Goal: Task Accomplishment & Management: Manage account settings

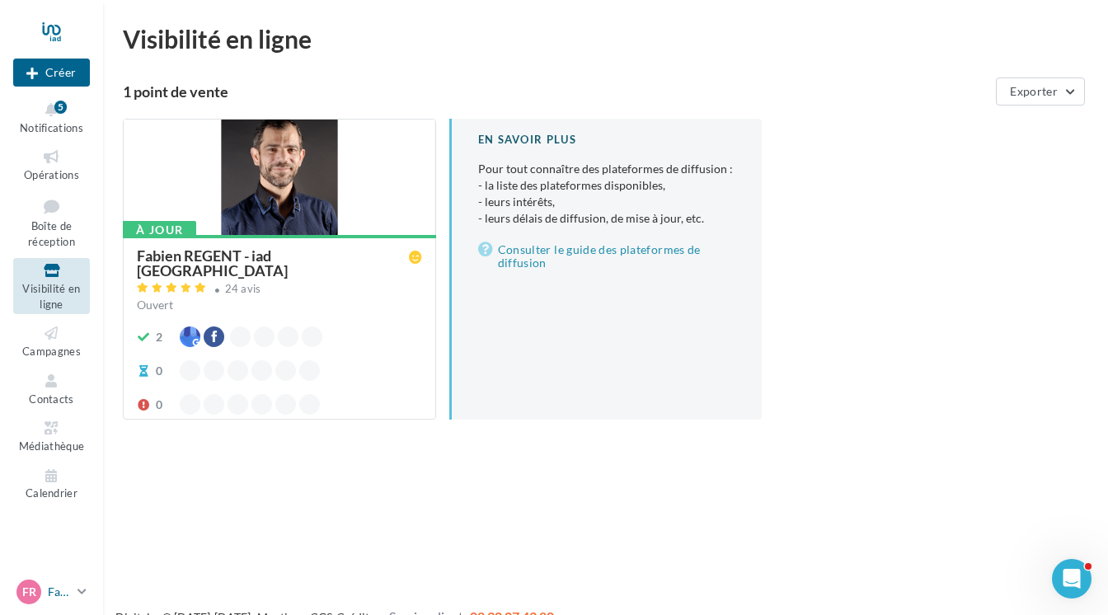
click at [51, 592] on p "[PERSON_NAME]" at bounding box center [59, 591] width 23 height 16
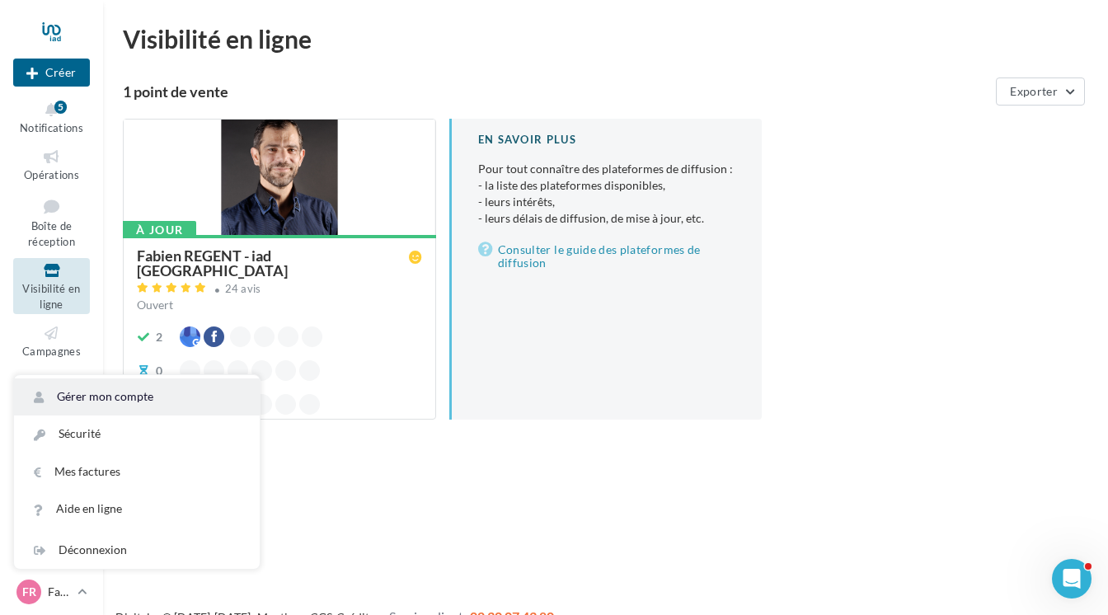
click at [96, 397] on link "Gérer mon compte" at bounding box center [137, 396] width 246 height 37
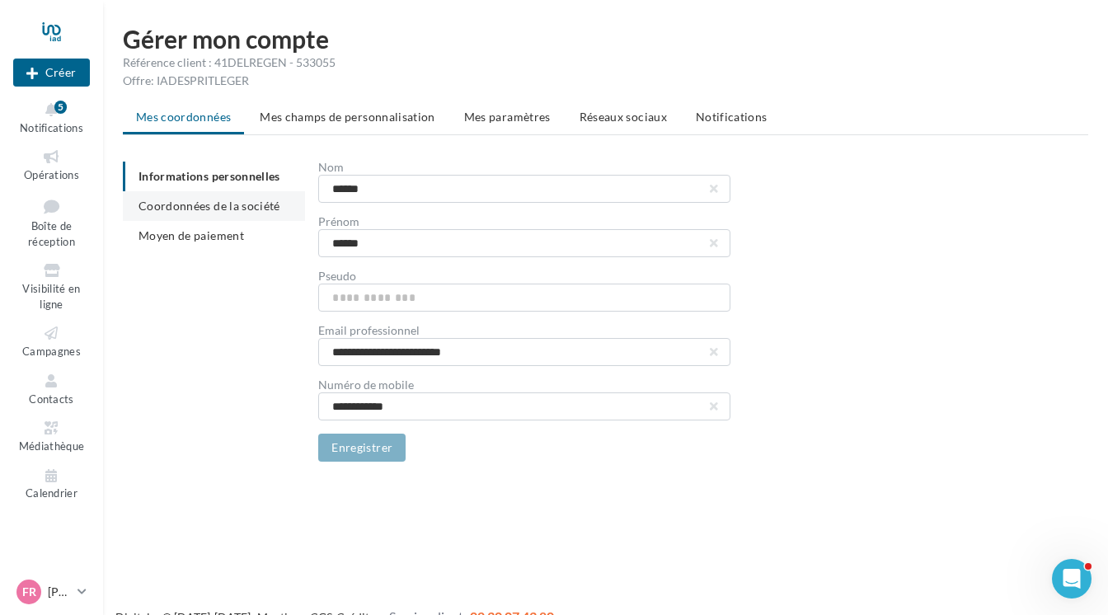
click at [227, 208] on span "Coordonnées de la société" at bounding box center [209, 206] width 142 height 14
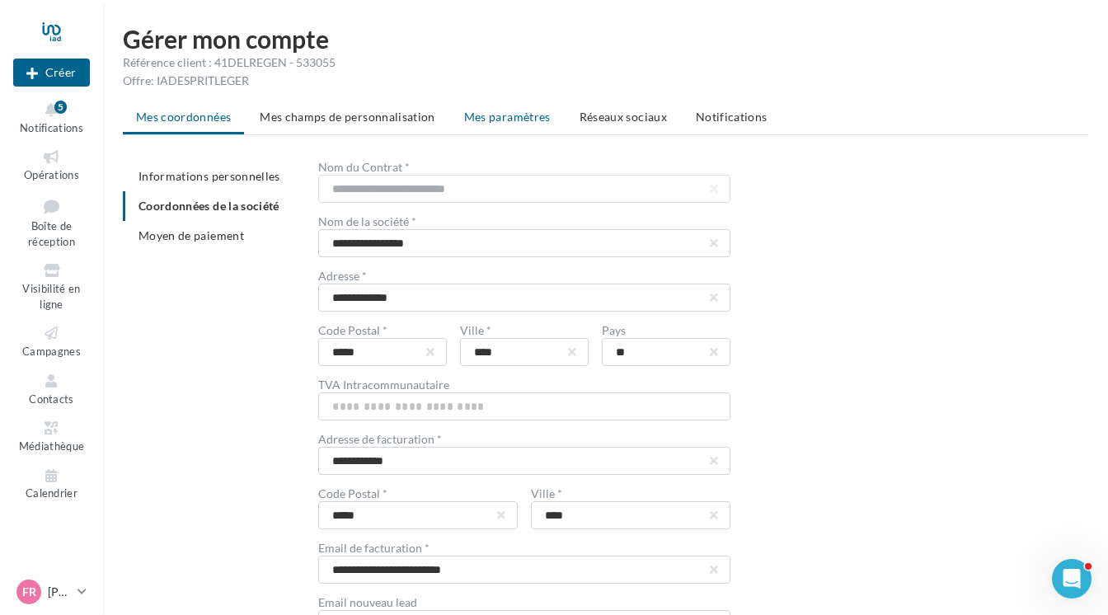
click at [510, 115] on span "Mes paramètres" at bounding box center [507, 117] width 87 height 14
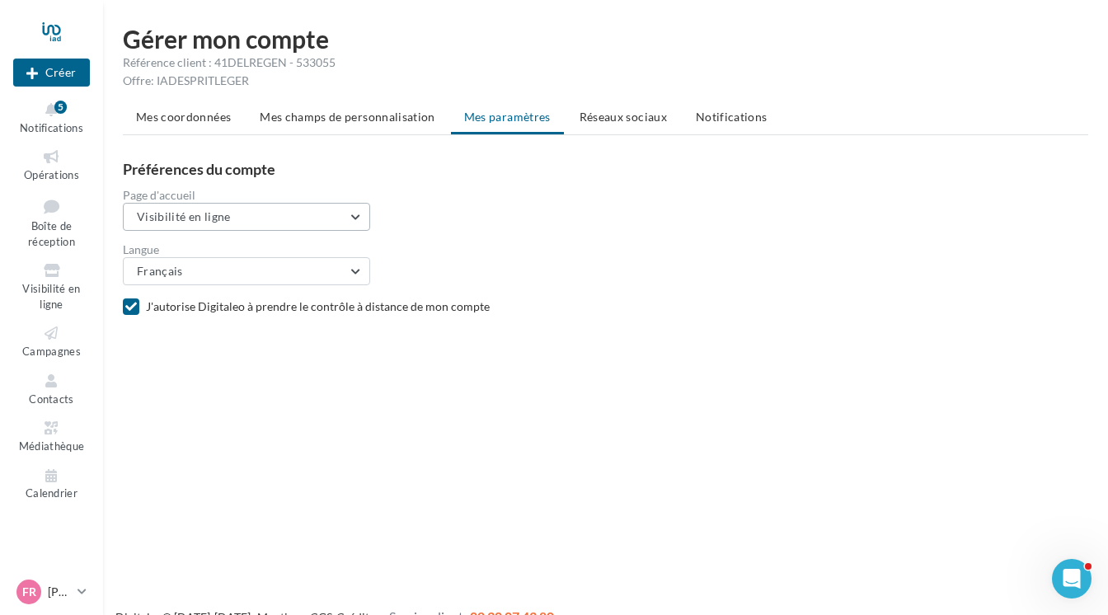
click at [354, 214] on button "Visibilité en ligne" at bounding box center [246, 217] width 247 height 28
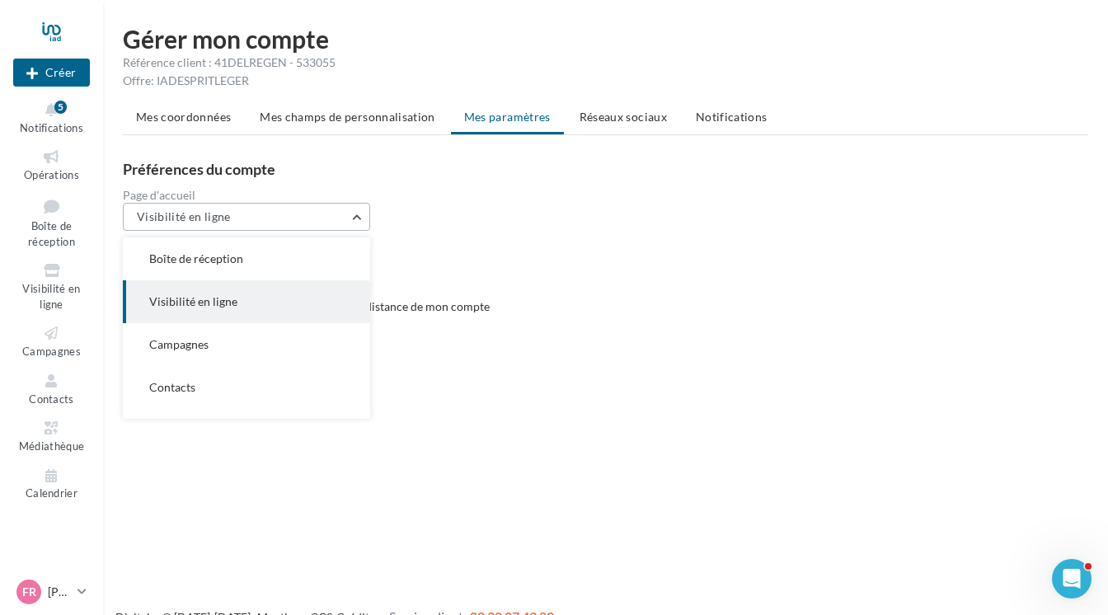
click at [355, 213] on button "Visibilité en ligne" at bounding box center [246, 217] width 247 height 28
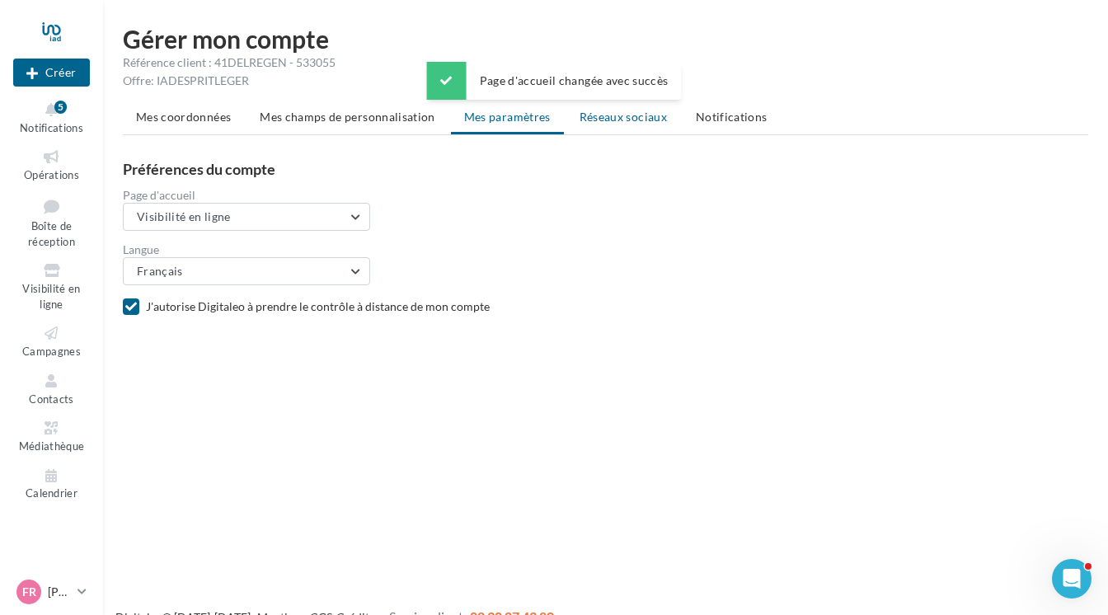
click at [621, 117] on span "Réseaux sociaux" at bounding box center [622, 117] width 87 height 14
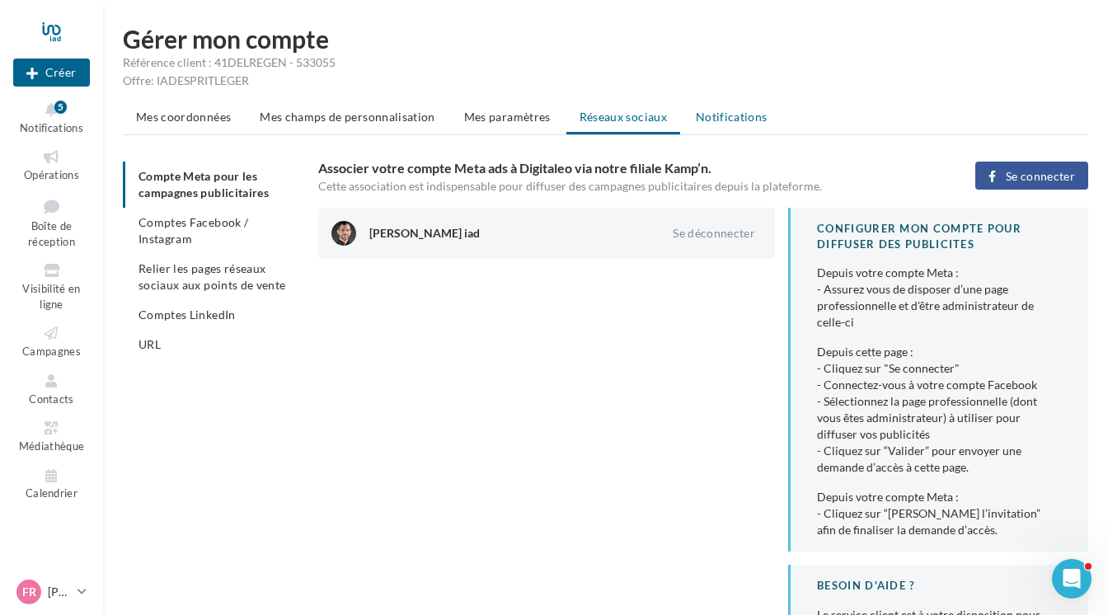
click at [733, 112] on span "Notifications" at bounding box center [732, 117] width 72 height 14
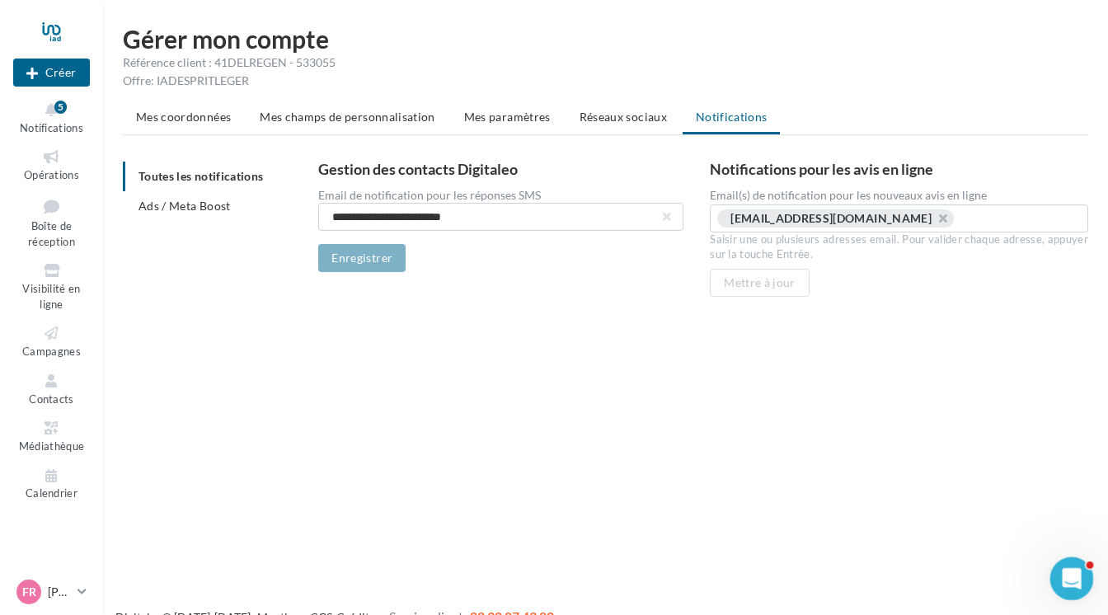
click at [1072, 572] on icon "Ouvrir le Messenger Intercom" at bounding box center [1069, 576] width 27 height 27
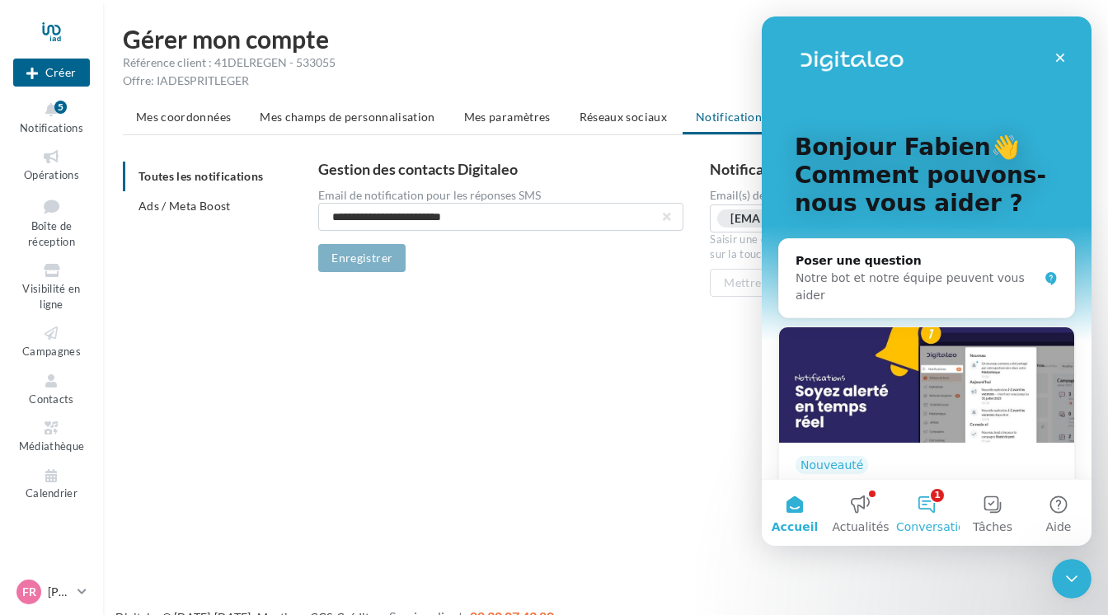
click at [934, 503] on button "1 Conversations" at bounding box center [926, 513] width 66 height 66
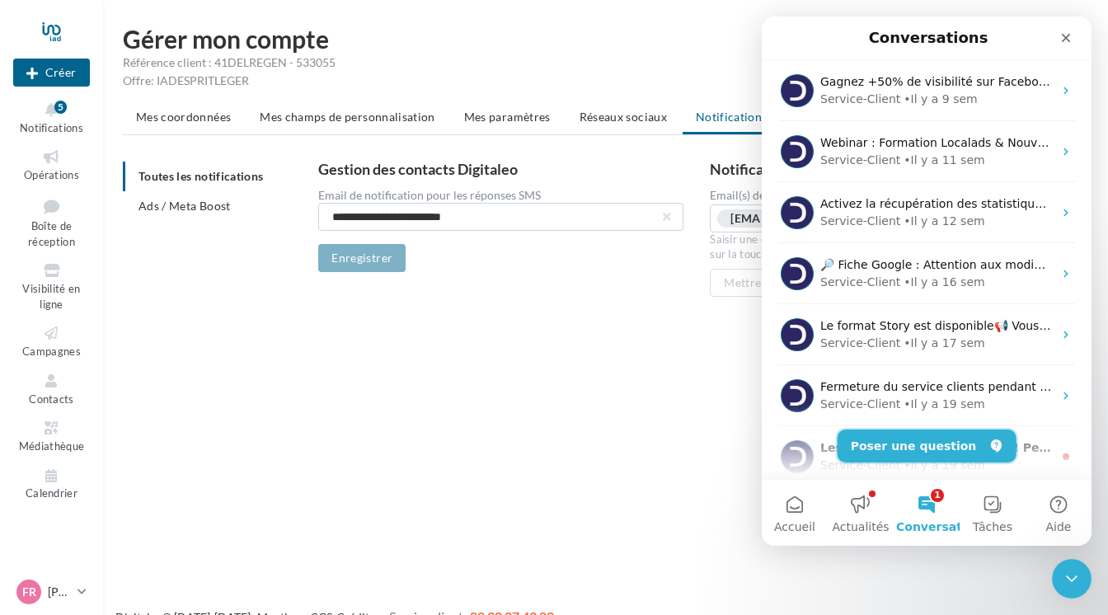
click at [931, 442] on button "Poser une question" at bounding box center [926, 445] width 179 height 33
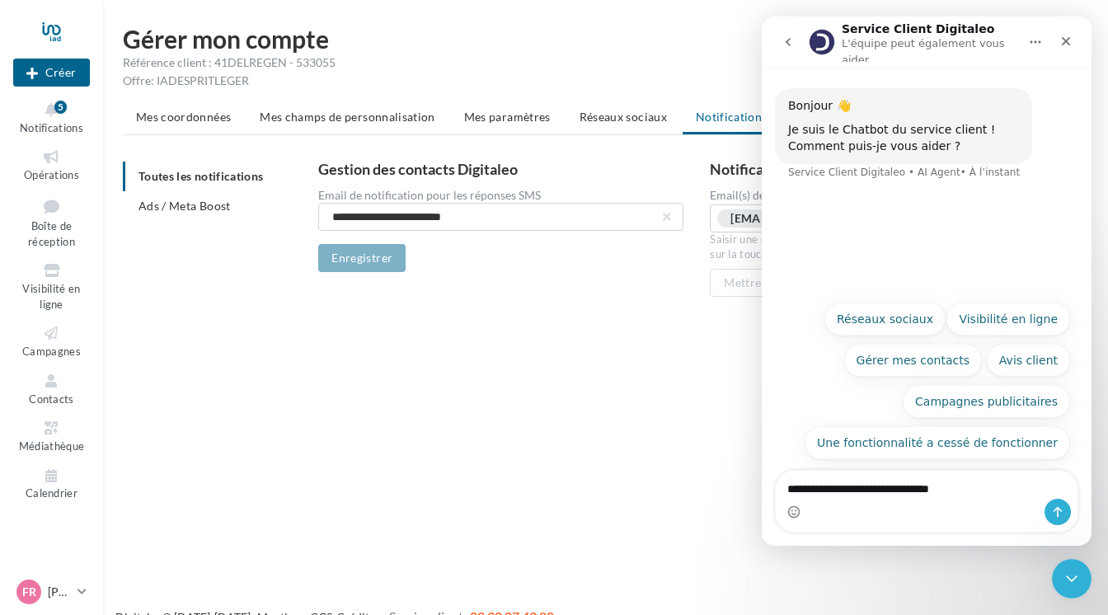
type textarea "**********"
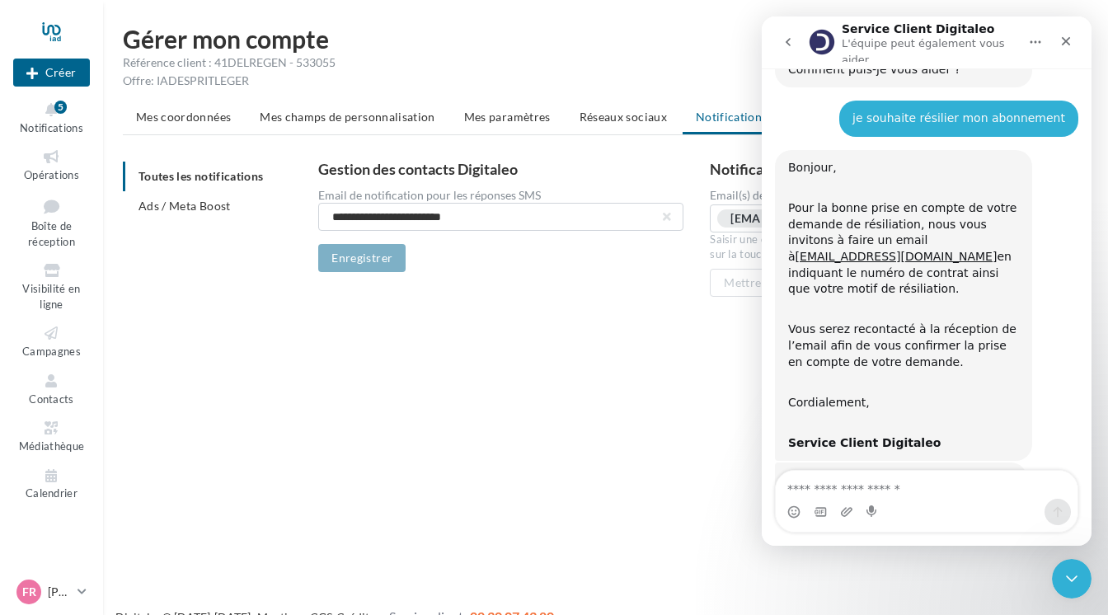
scroll to position [124, 0]
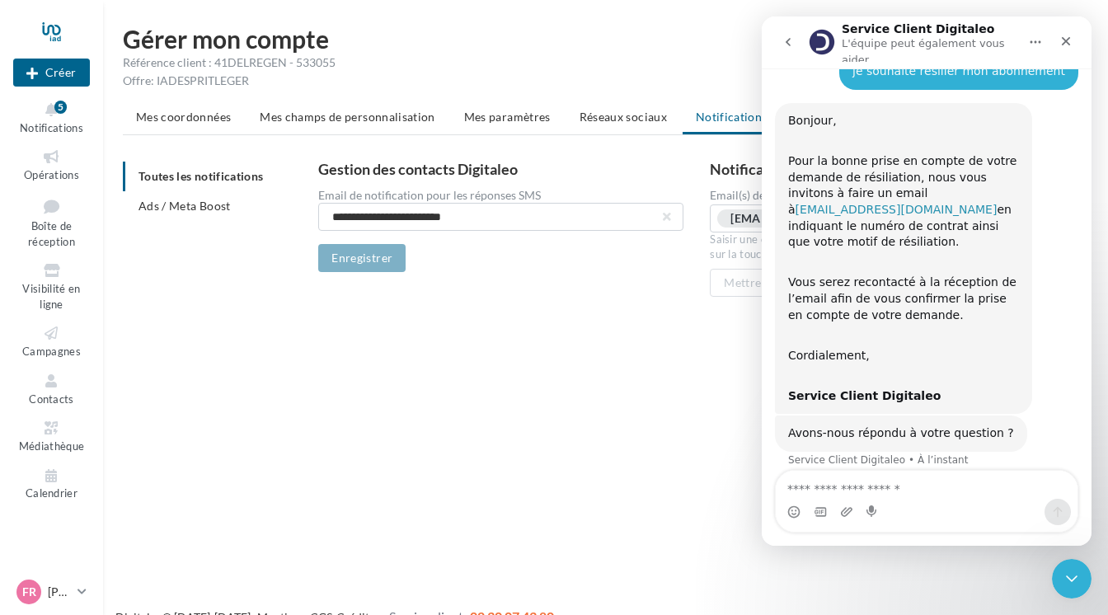
click at [893, 203] on link "[EMAIL_ADDRESS][DOMAIN_NAME]" at bounding box center [896, 209] width 202 height 13
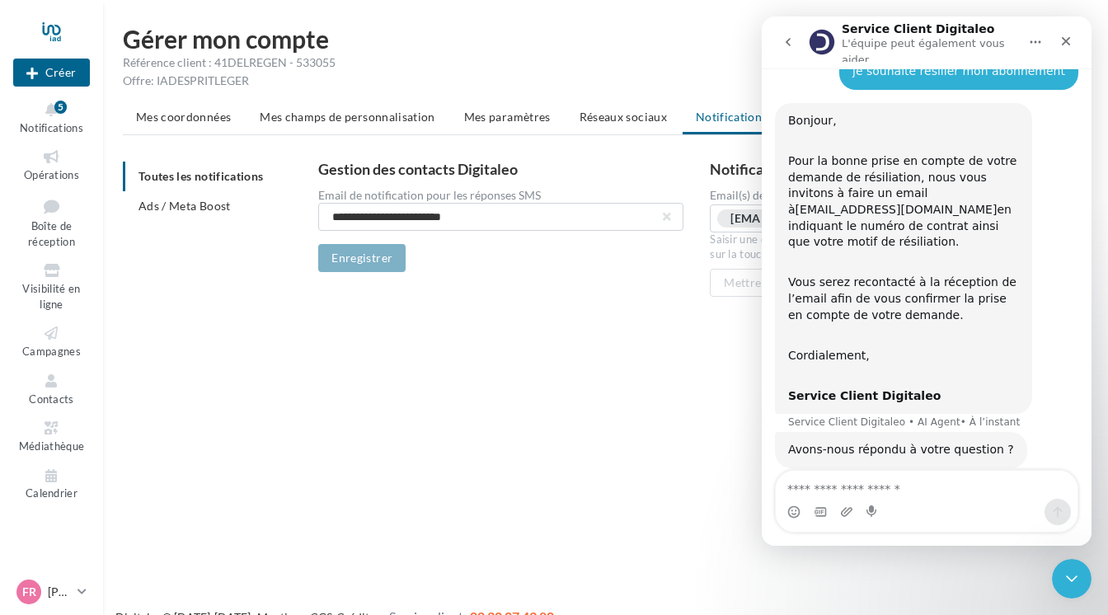
scroll to position [140, 0]
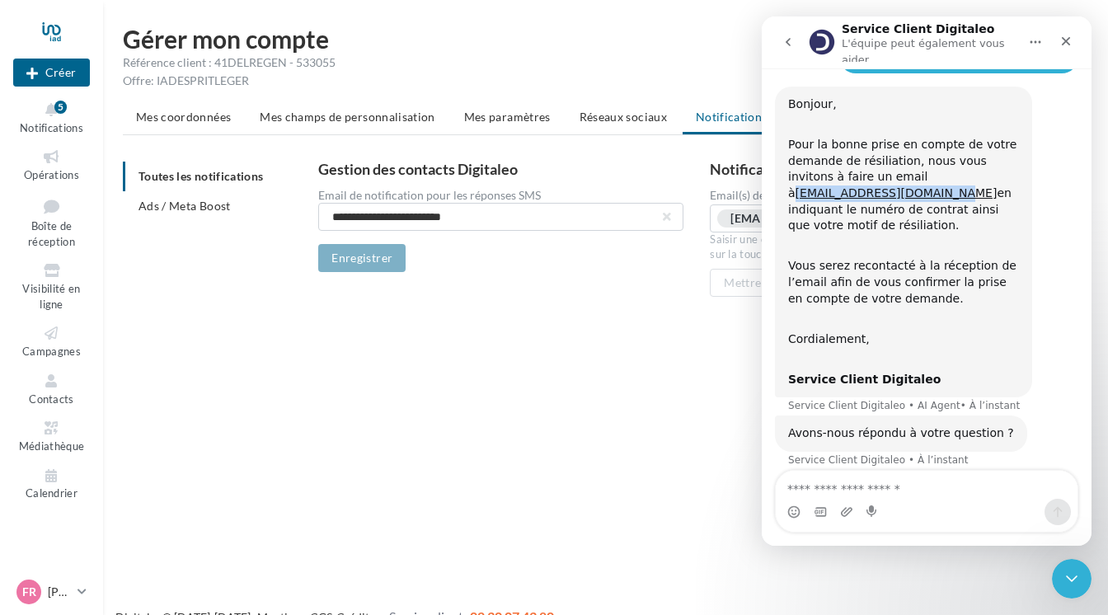
drag, startPoint x: 1020, startPoint y: 176, endPoint x: 890, endPoint y: 176, distance: 130.2
click at [883, 176] on div "Bonjour, Pour la bonne prise en compte de votre demande de résiliation, nous vo…" at bounding box center [903, 243] width 257 height 312
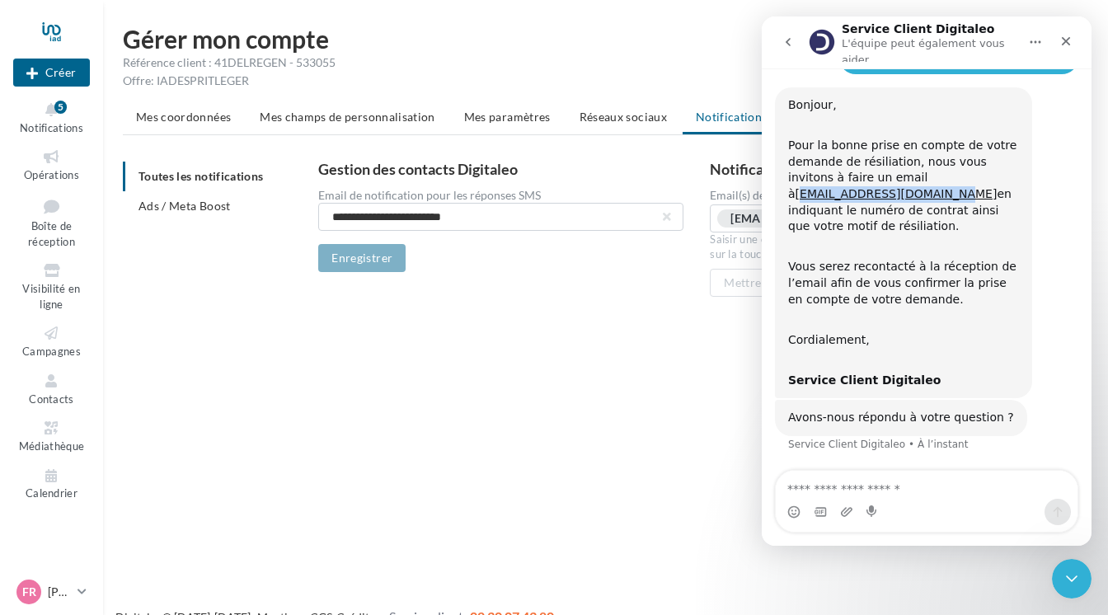
scroll to position [124, 0]
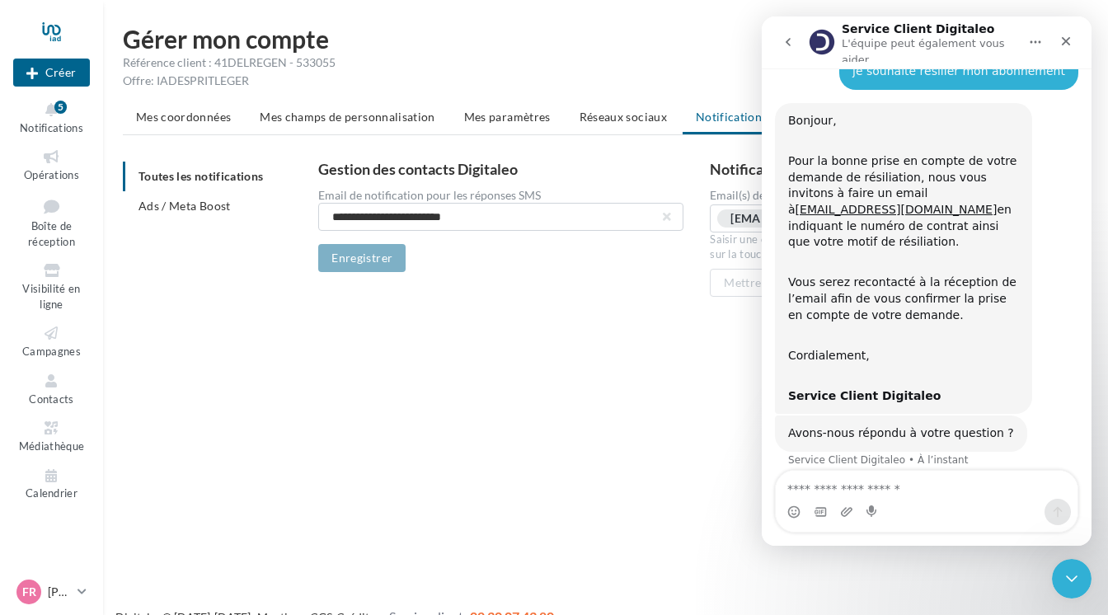
drag, startPoint x: 902, startPoint y: 219, endPoint x: 935, endPoint y: 209, distance: 35.4
click at [903, 218] on div "Pour la bonne prise en compte de votre demande de résiliation, nous vous invito…" at bounding box center [903, 194] width 231 height 113
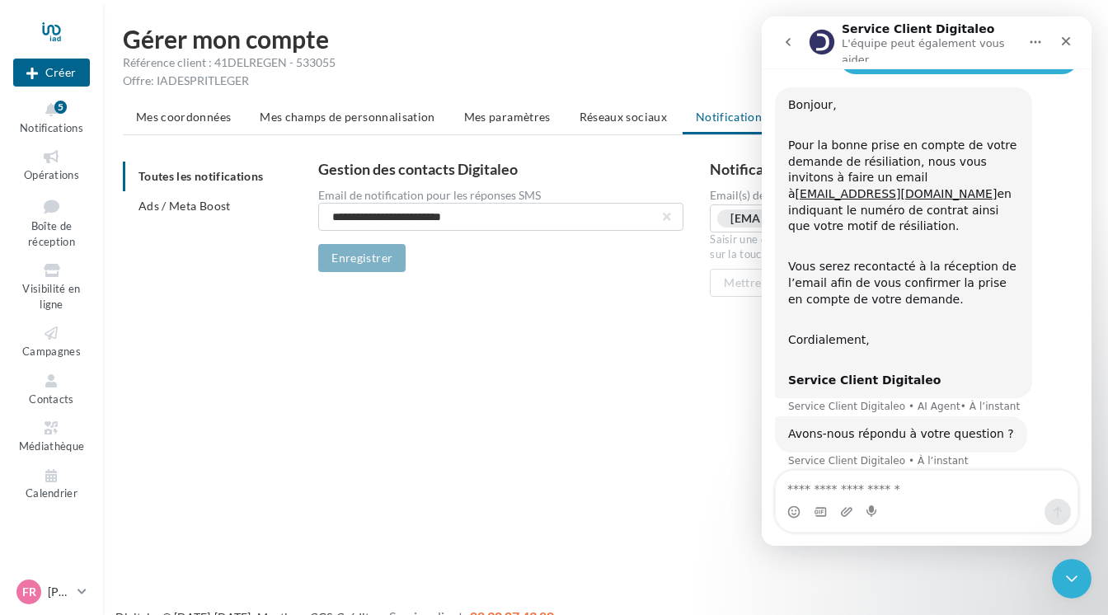
scroll to position [140, 0]
drag, startPoint x: 1020, startPoint y: 180, endPoint x: 881, endPoint y: 182, distance: 139.3
click at [881, 182] on div "Bonjour, Pour la bonne prise en compte de votre demande de résiliation, nous vo…" at bounding box center [903, 243] width 257 height 312
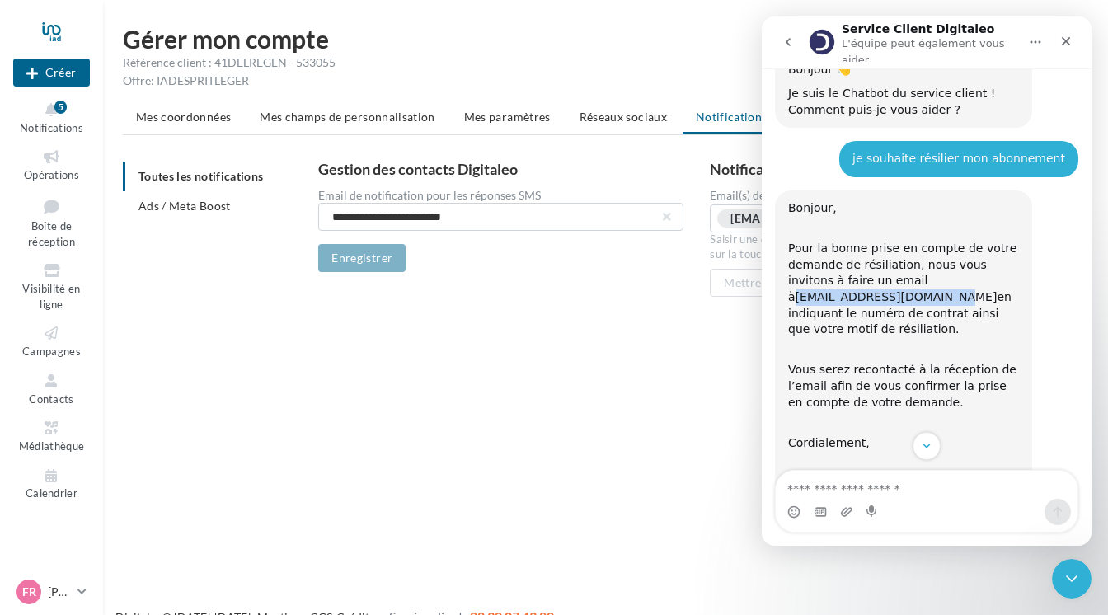
scroll to position [67, 0]
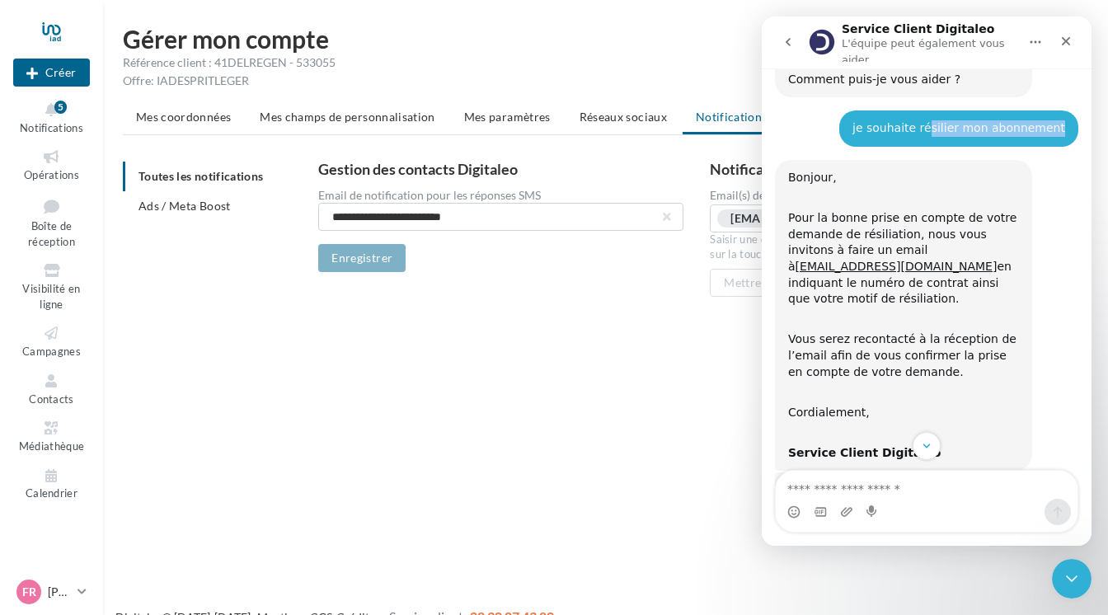
drag, startPoint x: 1059, startPoint y: 131, endPoint x: 939, endPoint y: 128, distance: 120.4
click at [939, 128] on div "je souhaite résilier mon abonnement" at bounding box center [958, 128] width 213 height 16
click at [880, 320] on div "Vous serez recontacté à la réception de l’email afin de vous confirmer la prise…" at bounding box center [903, 348] width 231 height 64
drag, startPoint x: 790, startPoint y: 236, endPoint x: 907, endPoint y: 236, distance: 117.0
click at [907, 236] on div "Pour la bonne prise en compte de votre demande de résiliation, nous vous invito…" at bounding box center [903, 250] width 231 height 113
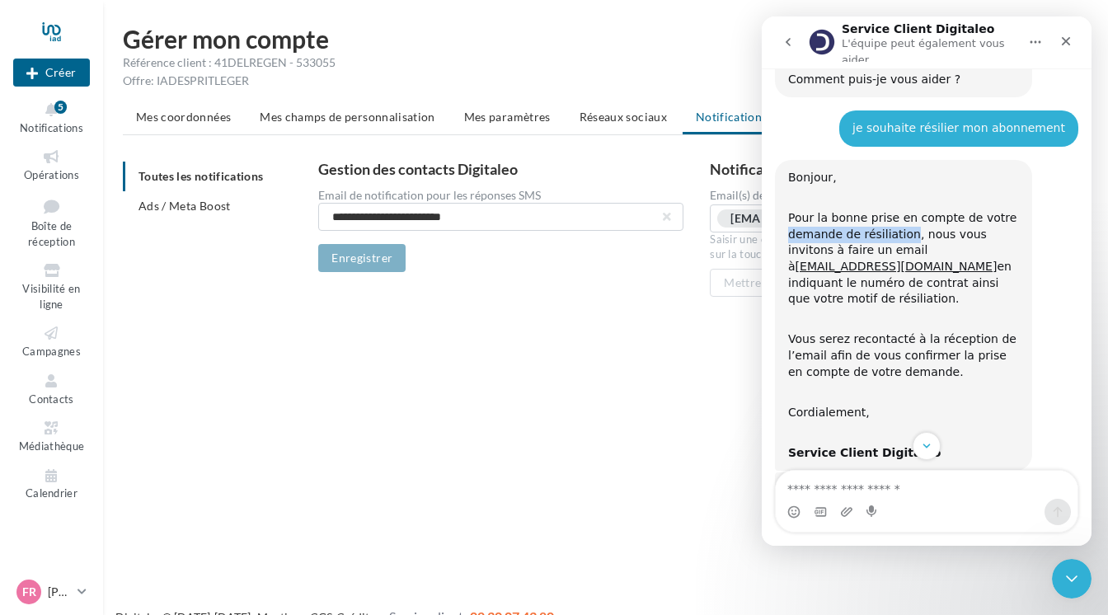
copy div "demande de résiliation"
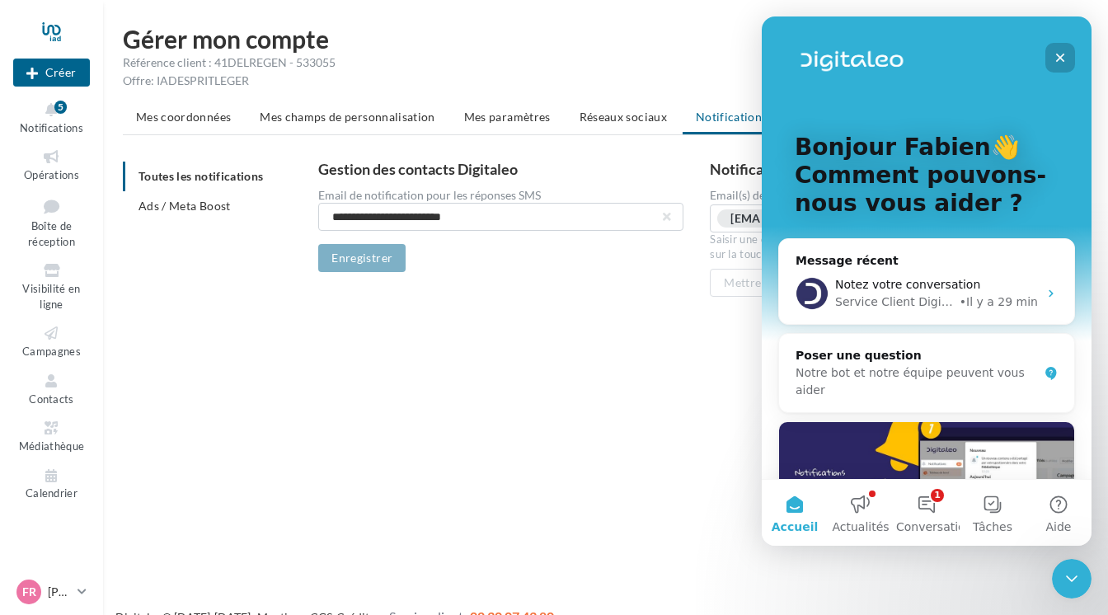
click at [1058, 54] on icon "Fermer" at bounding box center [1059, 57] width 13 height 13
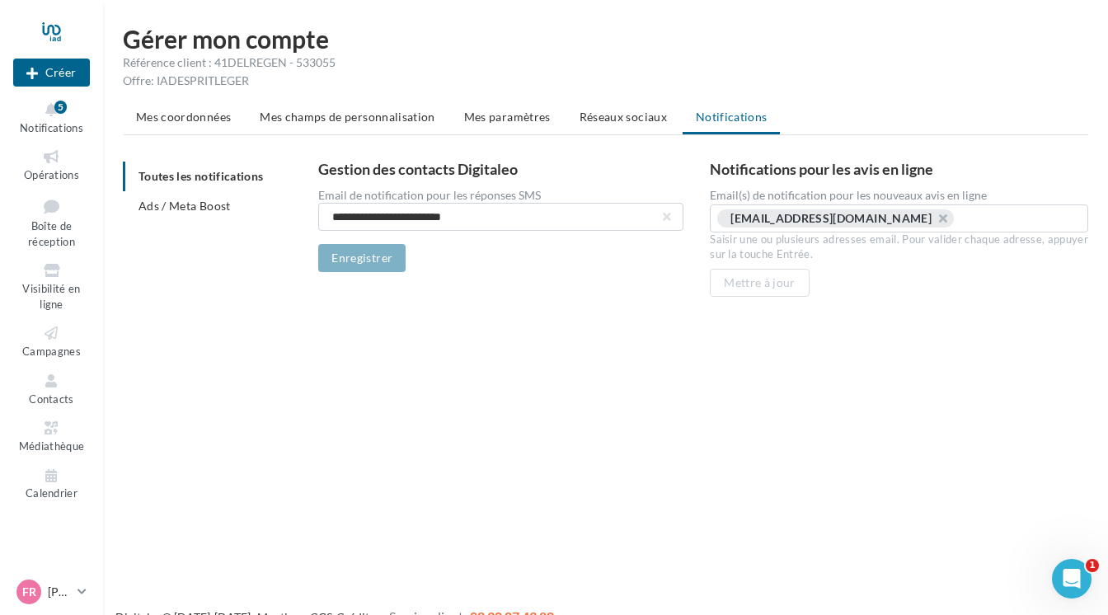
scroll to position [0, 0]
